Goal: Use online tool/utility: Utilize a website feature to perform a specific function

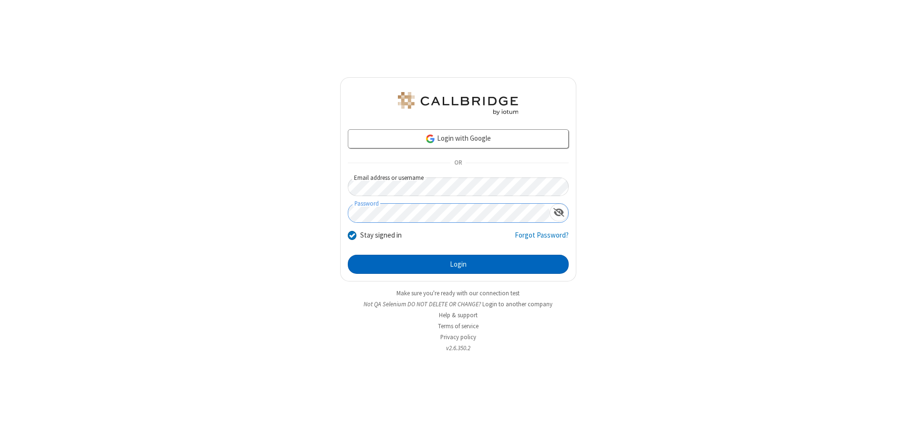
click at [458, 264] on button "Login" at bounding box center [458, 264] width 221 height 19
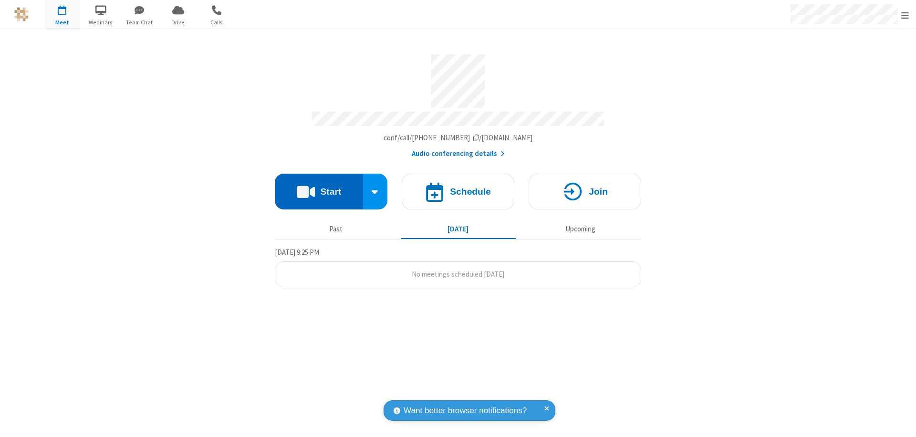
click at [319, 187] on button "Start" at bounding box center [319, 192] width 88 height 36
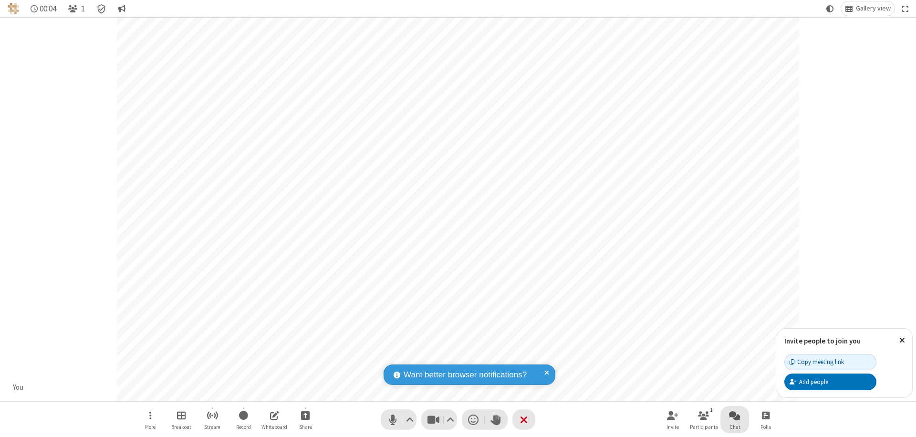
click at [735, 415] on span "Open chat" at bounding box center [734, 415] width 11 height 12
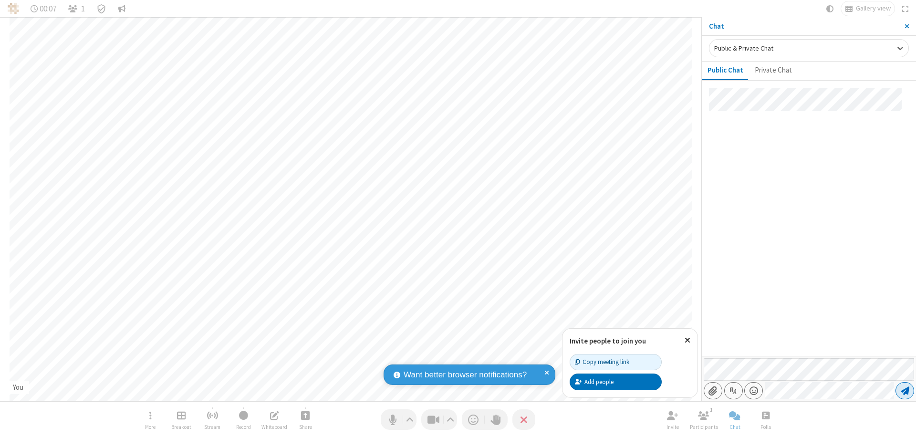
click at [905, 391] on span "Send message" at bounding box center [905, 391] width 9 height 10
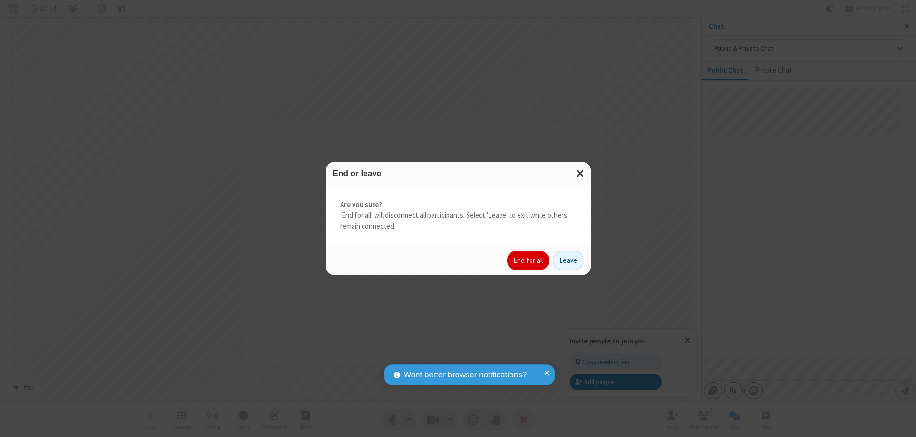
click at [529, 260] on button "End for all" at bounding box center [528, 260] width 42 height 19
